Goal: Use online tool/utility: Utilize a website feature to perform a specific function

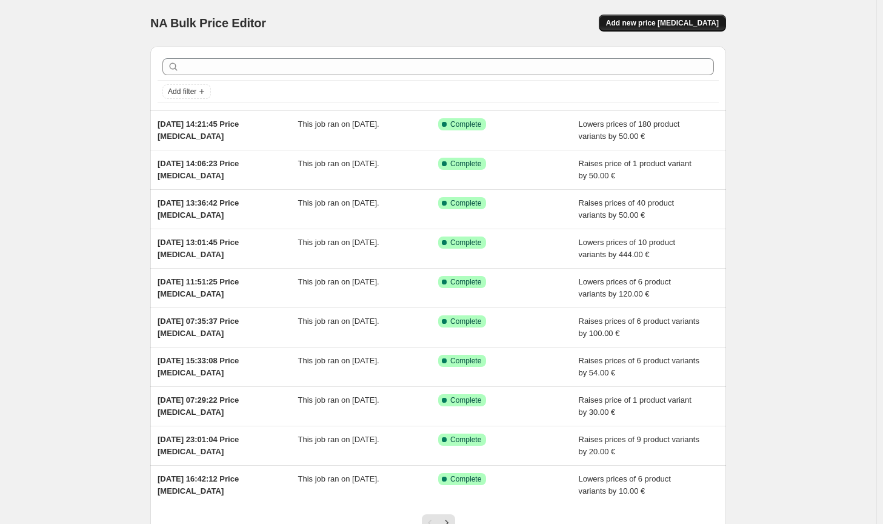
click at [709, 17] on button "Add new price [MEDICAL_DATA]" at bounding box center [662, 23] width 127 height 17
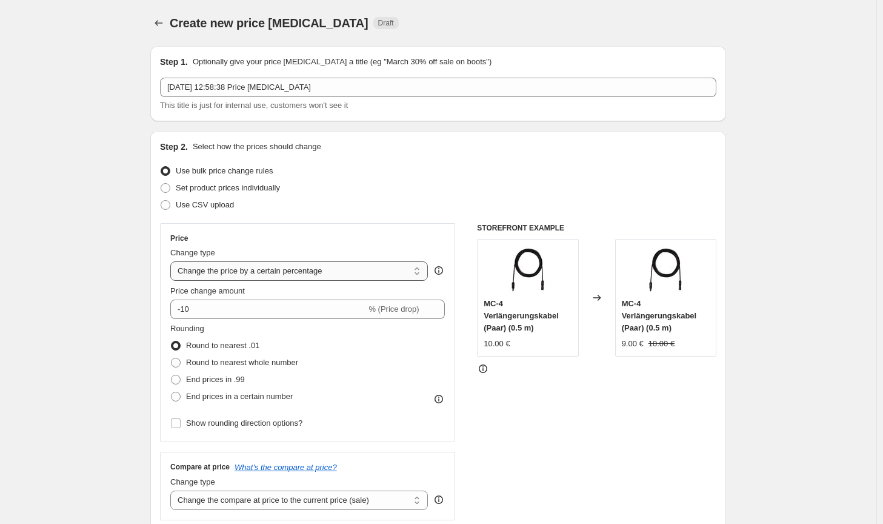
click at [296, 276] on select "Change the price to a certain amount Change the price by a certain amount Chang…" at bounding box center [299, 270] width 258 height 19
select select "by"
click at [173, 261] on select "Change the price to a certain amount Change the price by a certain amount Chang…" at bounding box center [299, 270] width 258 height 19
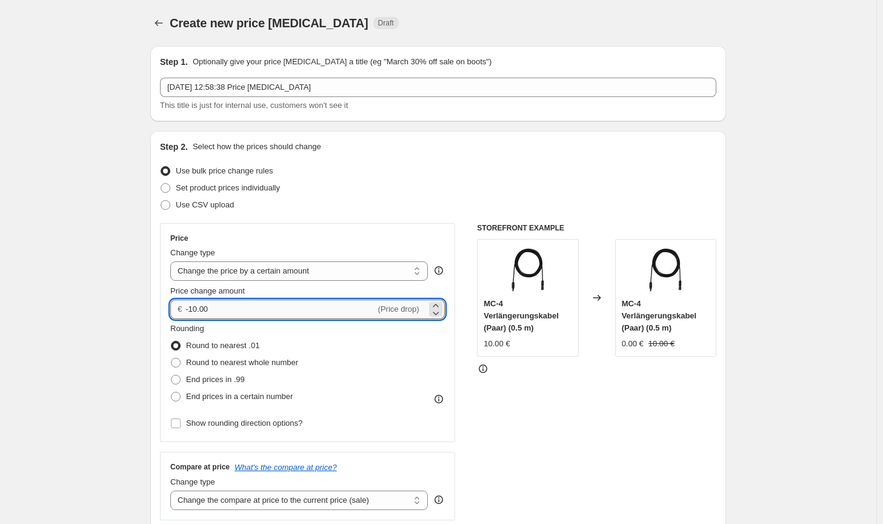
drag, startPoint x: 214, startPoint y: 311, endPoint x: 190, endPoint y: 310, distance: 24.3
click at [190, 310] on input "-10.00" at bounding box center [280, 308] width 190 height 19
drag, startPoint x: 224, startPoint y: 310, endPoint x: 173, endPoint y: 312, distance: 50.9
click at [173, 312] on div "€ -100 (Price drop)" at bounding box center [307, 308] width 275 height 19
type input "100.00"
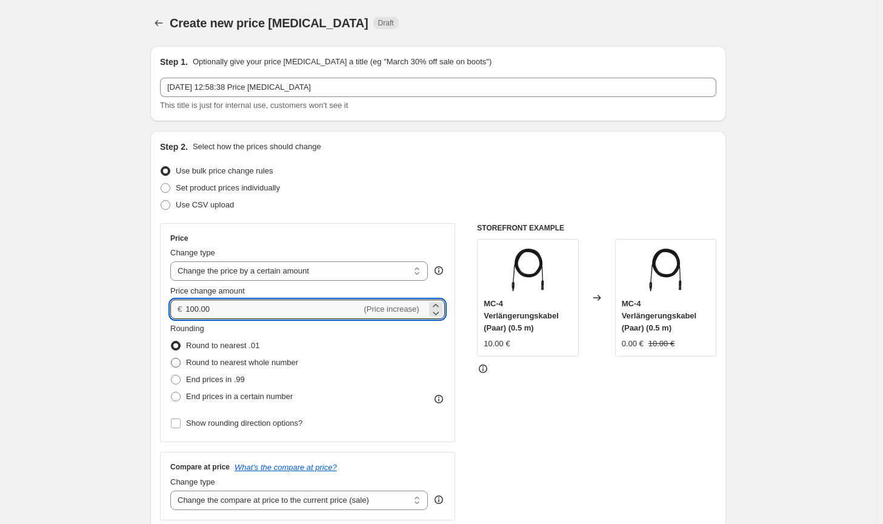
click at [254, 358] on span "Round to nearest whole number" at bounding box center [242, 362] width 112 height 9
click at [172, 358] on input "Round to nearest whole number" at bounding box center [171, 358] width 1 height 1
radio input "true"
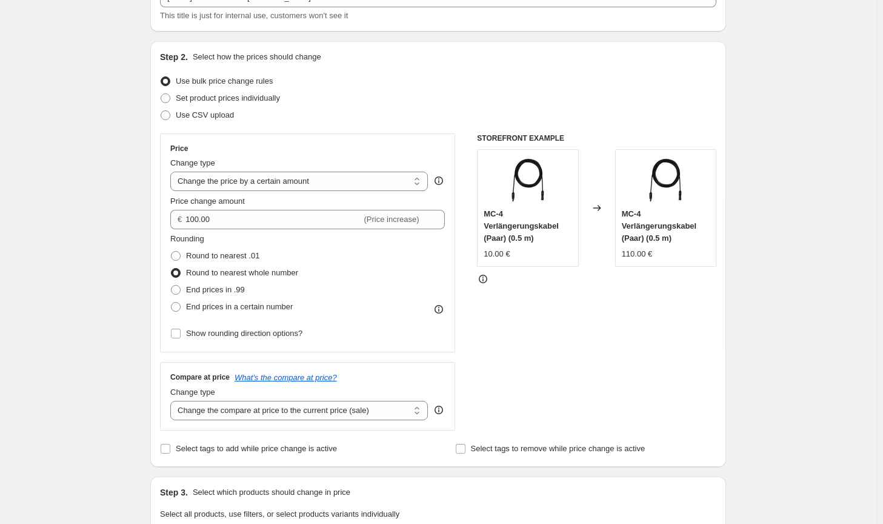
scroll to position [121, 0]
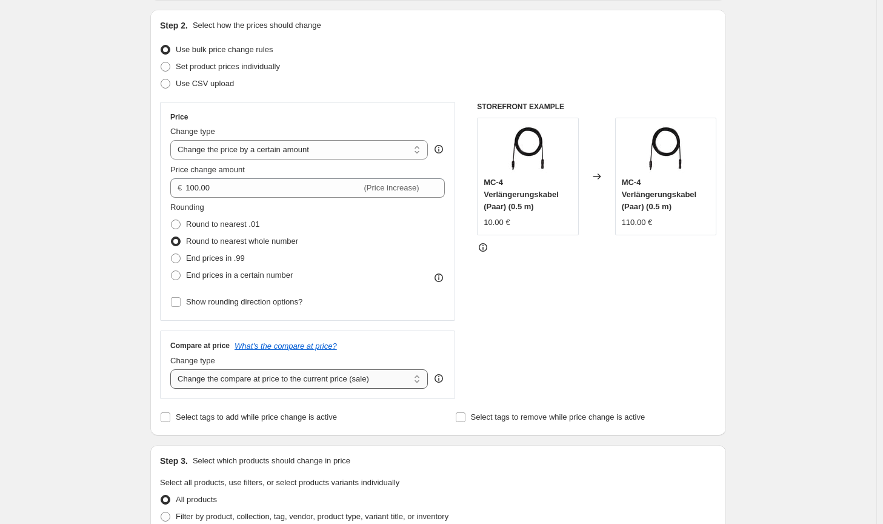
click at [322, 379] on select "Change the compare at price to the current price (sale) Change the compare at p…" at bounding box center [299, 378] width 258 height 19
select select "no_change"
click at [173, 369] on select "Change the compare at price to the current price (sale) Change the compare at p…" at bounding box center [299, 378] width 258 height 19
click at [633, 352] on div "STOREFRONT EXAMPLE MC-4 Verlängerungskabel (Paar) (0.5 m) 10.00 € Changed to MC…" at bounding box center [596, 250] width 239 height 297
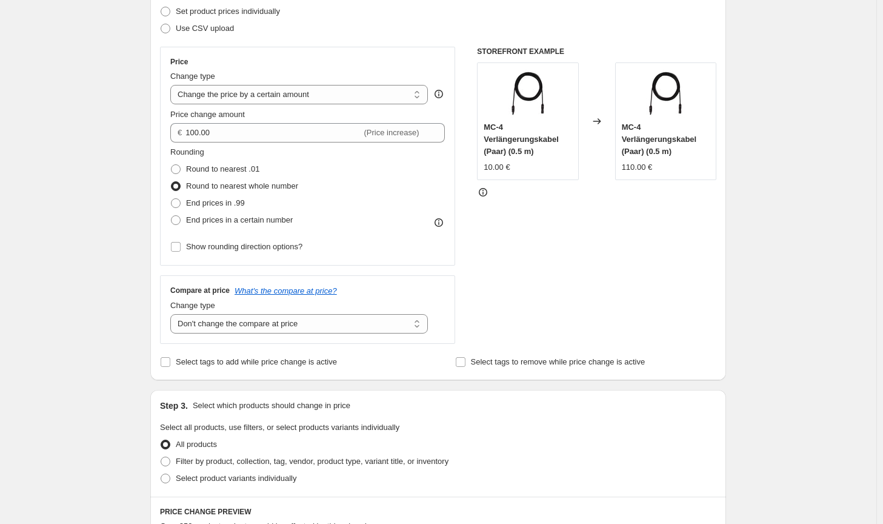
scroll to position [303, 0]
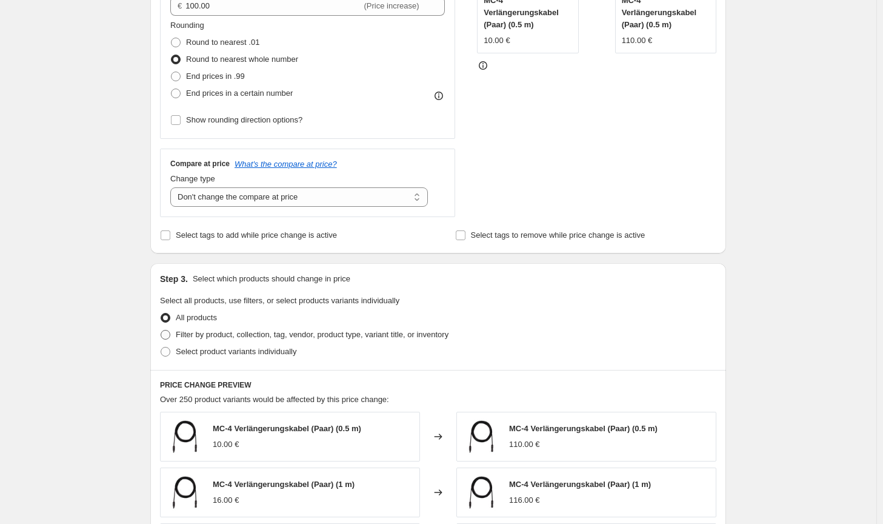
click at [433, 342] on label "Filter by product, collection, tag, vendor, product type, variant title, or inv…" at bounding box center [304, 334] width 288 height 17
click at [161, 330] on input "Filter by product, collection, tag, vendor, product type, variant title, or inv…" at bounding box center [161, 330] width 1 height 1
radio input "true"
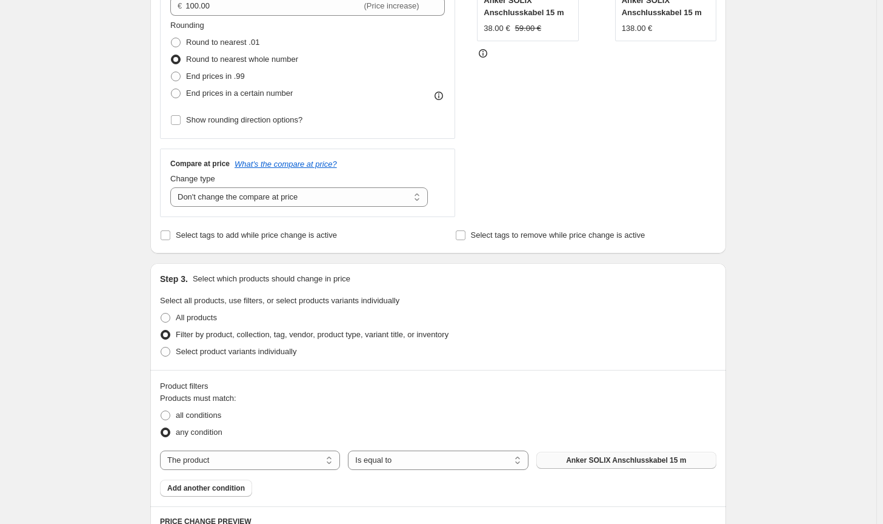
click at [599, 458] on span "Anker SOLIX Anschlusskabel 15 m" at bounding box center [626, 460] width 120 height 10
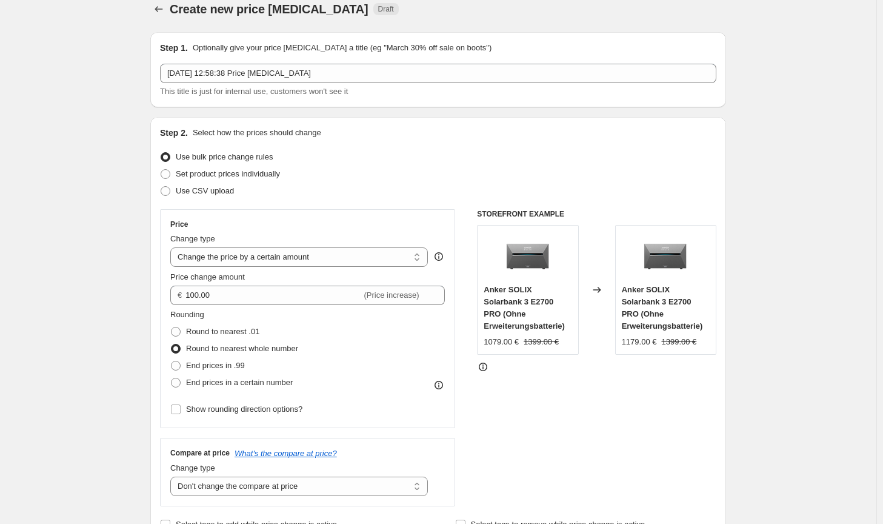
scroll to position [0, 0]
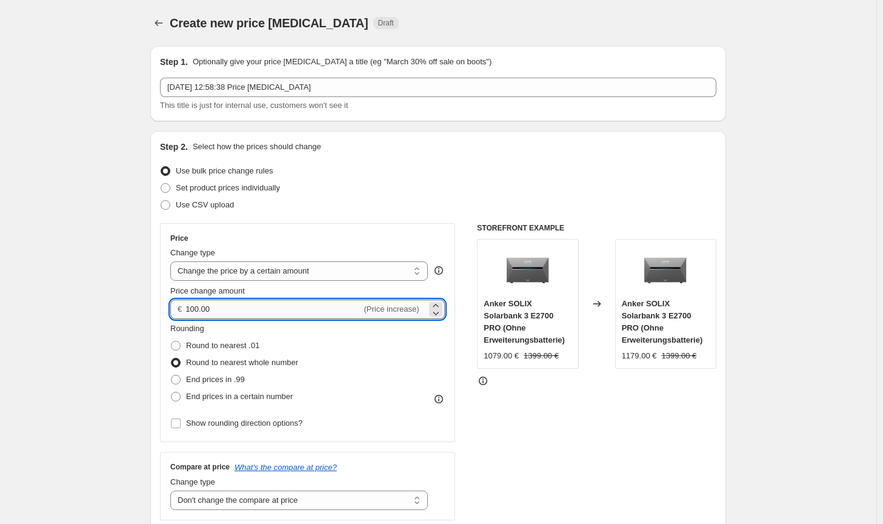
click at [193, 309] on input "100.00" at bounding box center [273, 308] width 176 height 19
type input "120.00"
click at [596, 441] on div "STOREFRONT EXAMPLE Anker SOLIX Solarbank 3 E2700 PRO (Ohne Erweiterungsbatterie…" at bounding box center [596, 371] width 239 height 297
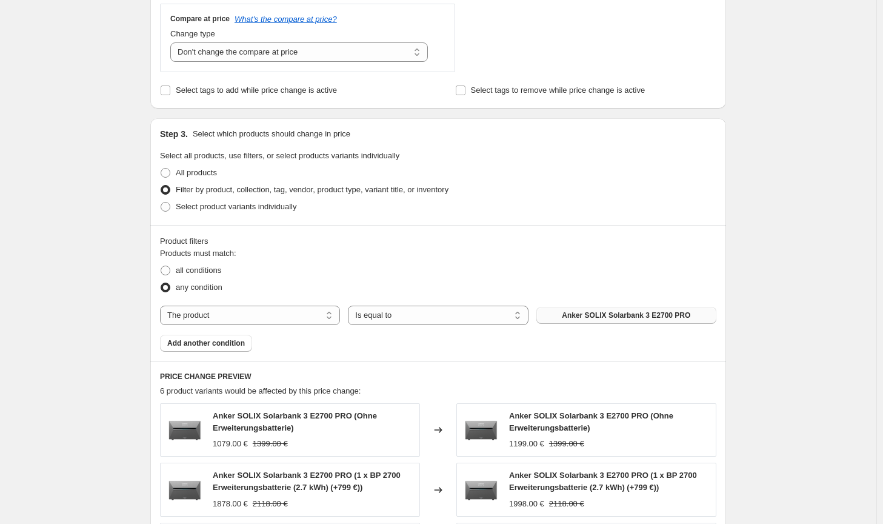
scroll to position [843, 0]
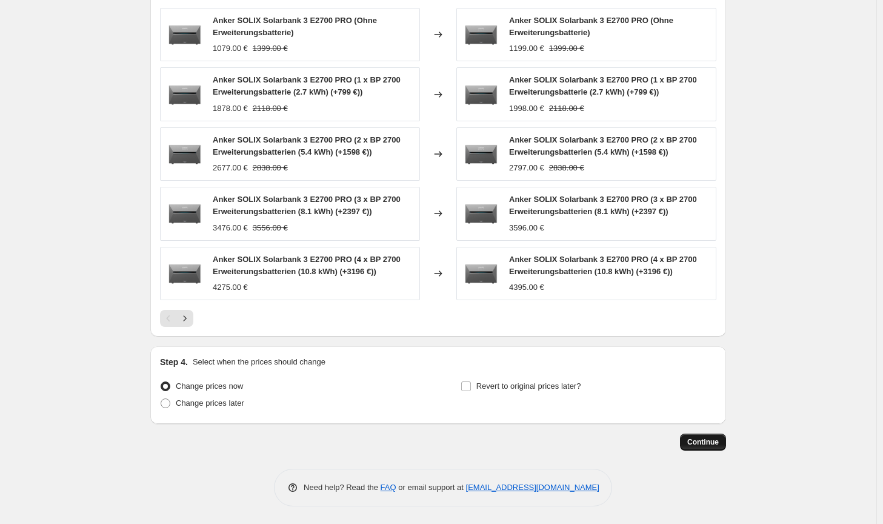
click at [722, 433] on button "Continue" at bounding box center [703, 441] width 46 height 17
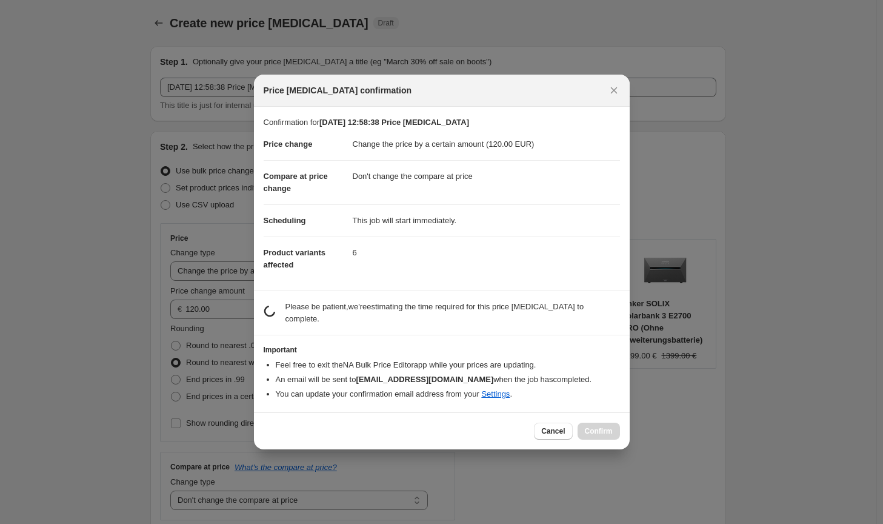
scroll to position [0, 0]
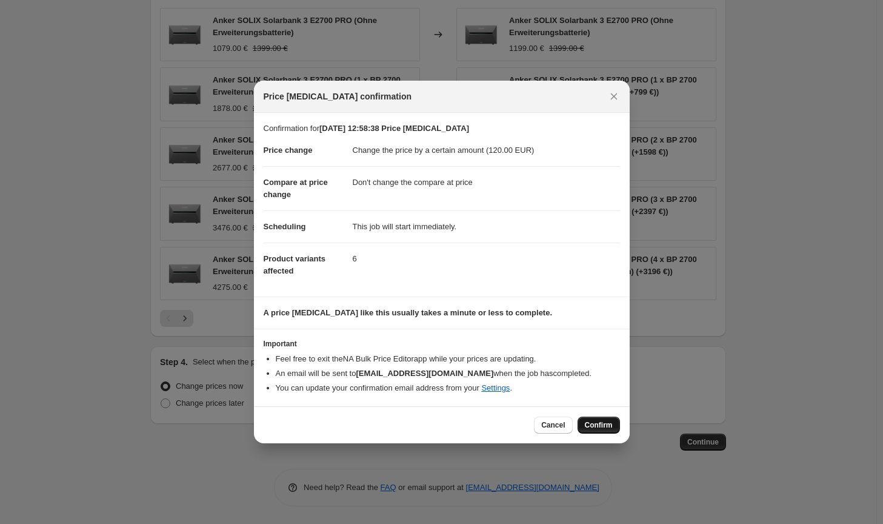
click at [583, 420] on button "Confirm" at bounding box center [599, 424] width 42 height 17
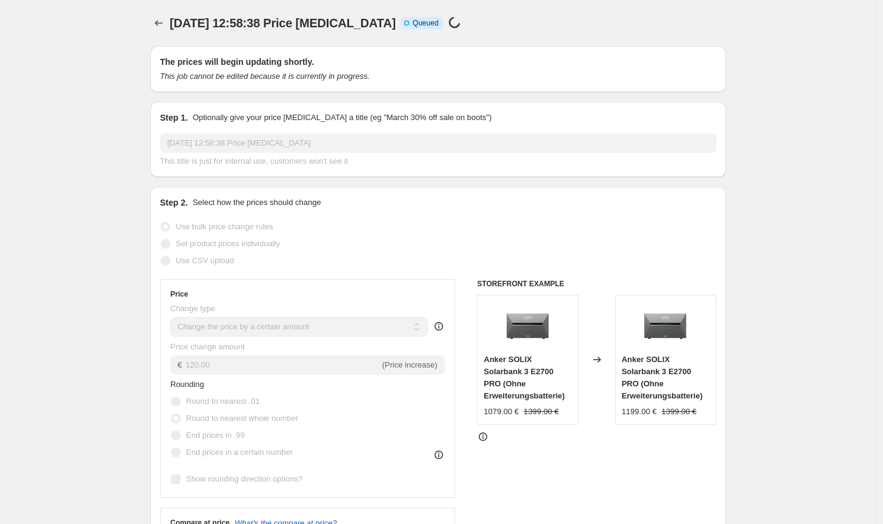
scroll to position [843, 0]
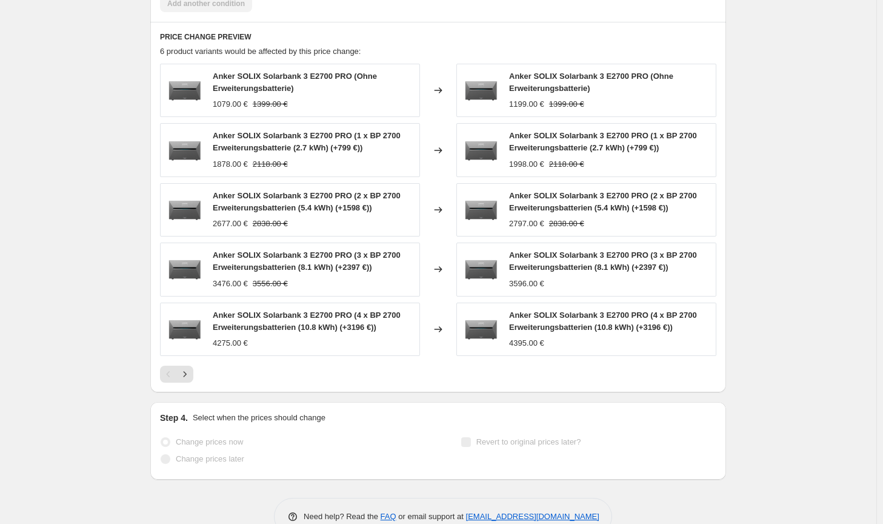
select select "by"
select select "no_change"
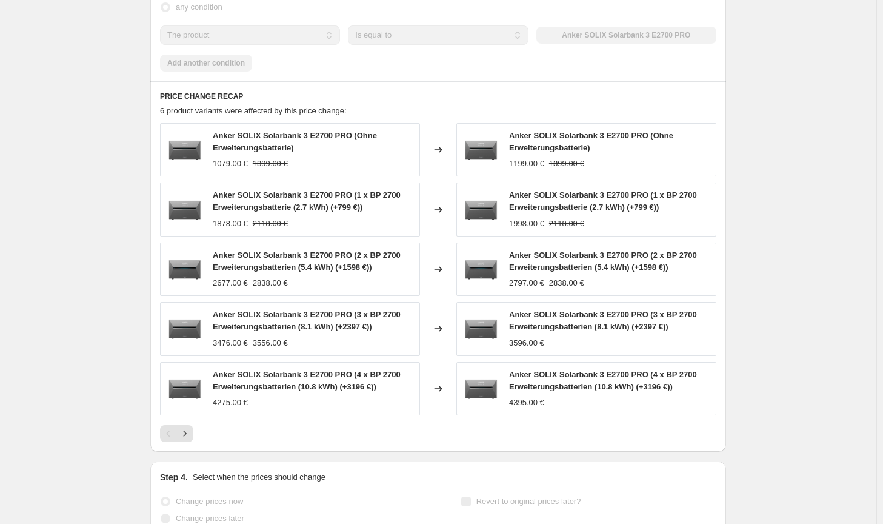
scroll to position [0, 0]
